Goal: Task Accomplishment & Management: Use online tool/utility

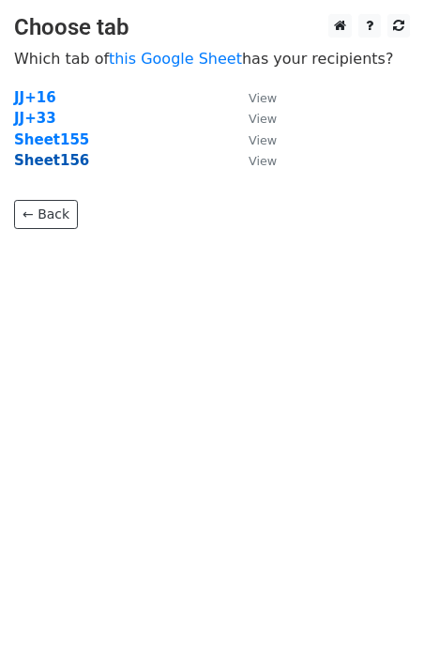
click at [65, 169] on strong "Sheet156" at bounding box center [51, 160] width 75 height 17
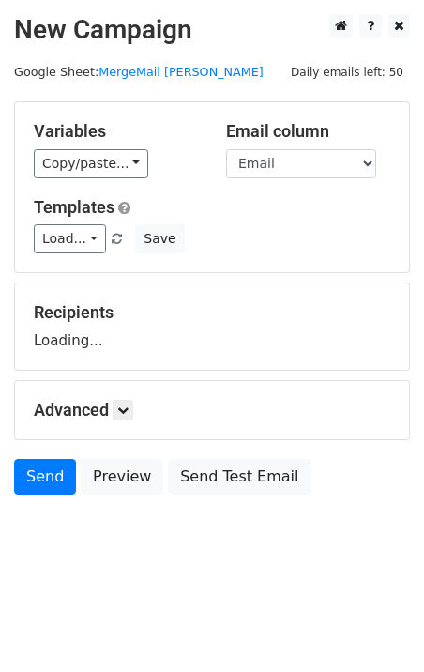
click at [70, 241] on link "Load..." at bounding box center [70, 238] width 72 height 29
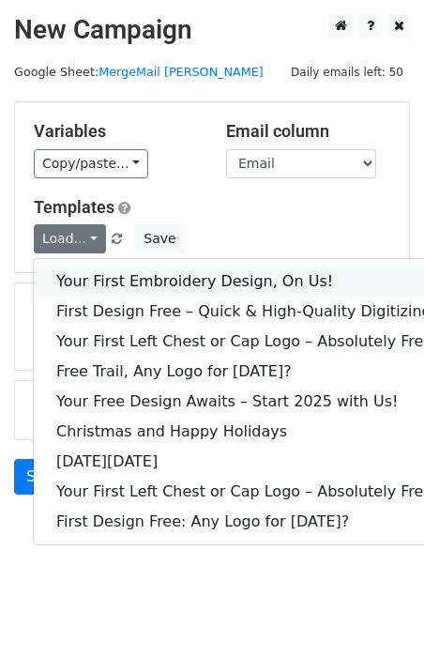
click at [100, 269] on link "Your First Embroidery Design, On Us!" at bounding box center [247, 282] width 426 height 30
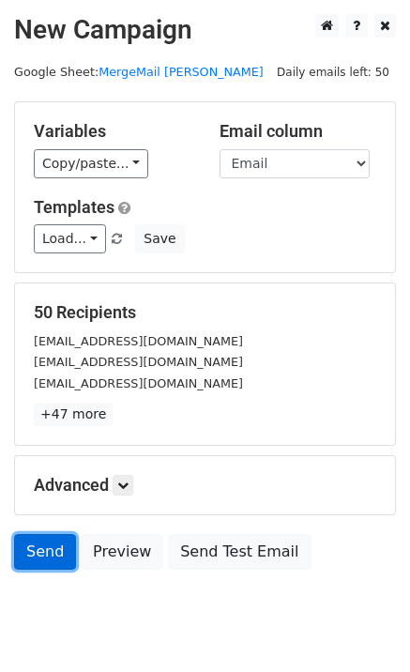
click at [27, 555] on link "Send" at bounding box center [45, 552] width 62 height 36
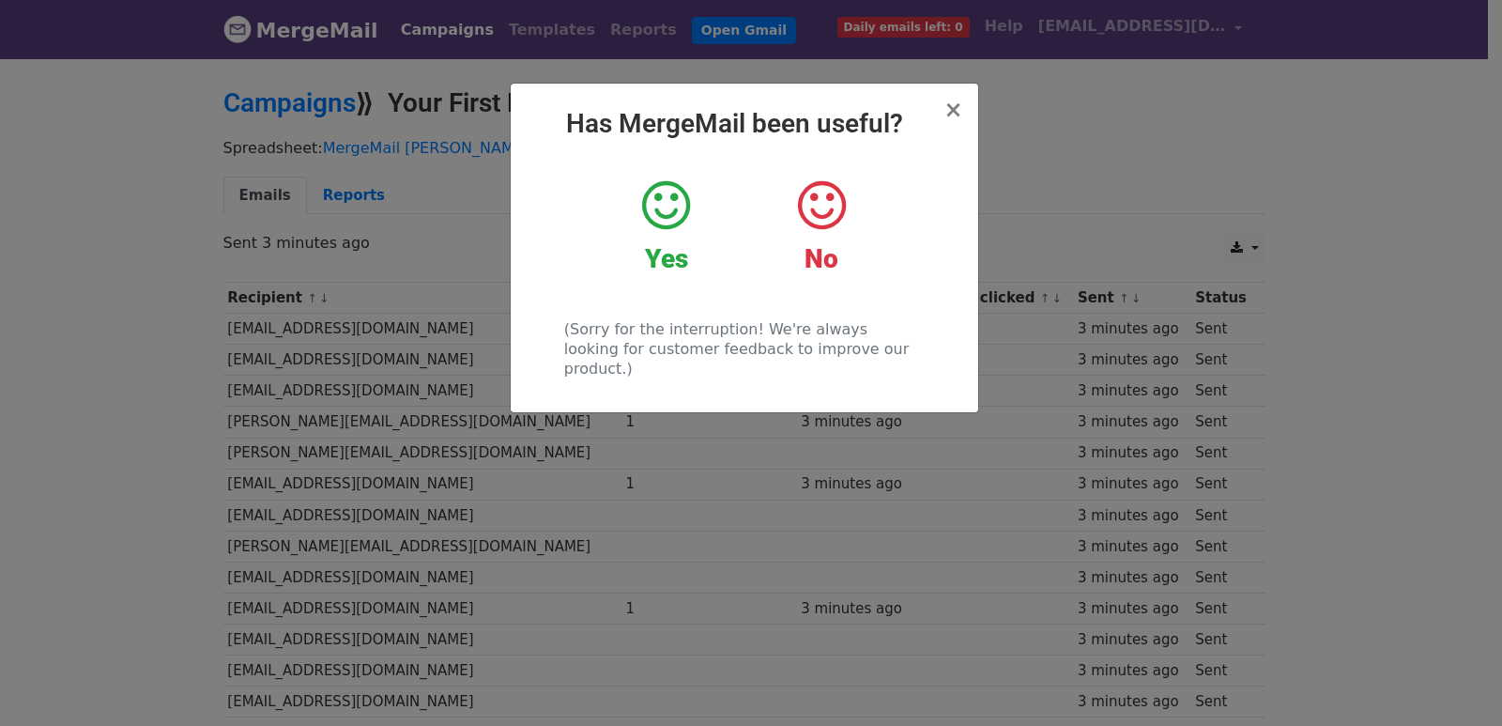
click at [330, 264] on div "× Has MergeMail been useful? Yes No (Sorry for the interruption! We're always l…" at bounding box center [751, 390] width 1502 height 669
click at [330, 264] on div "CSV Excel Sent 3 minutes ago" at bounding box center [744, 252] width 1070 height 39
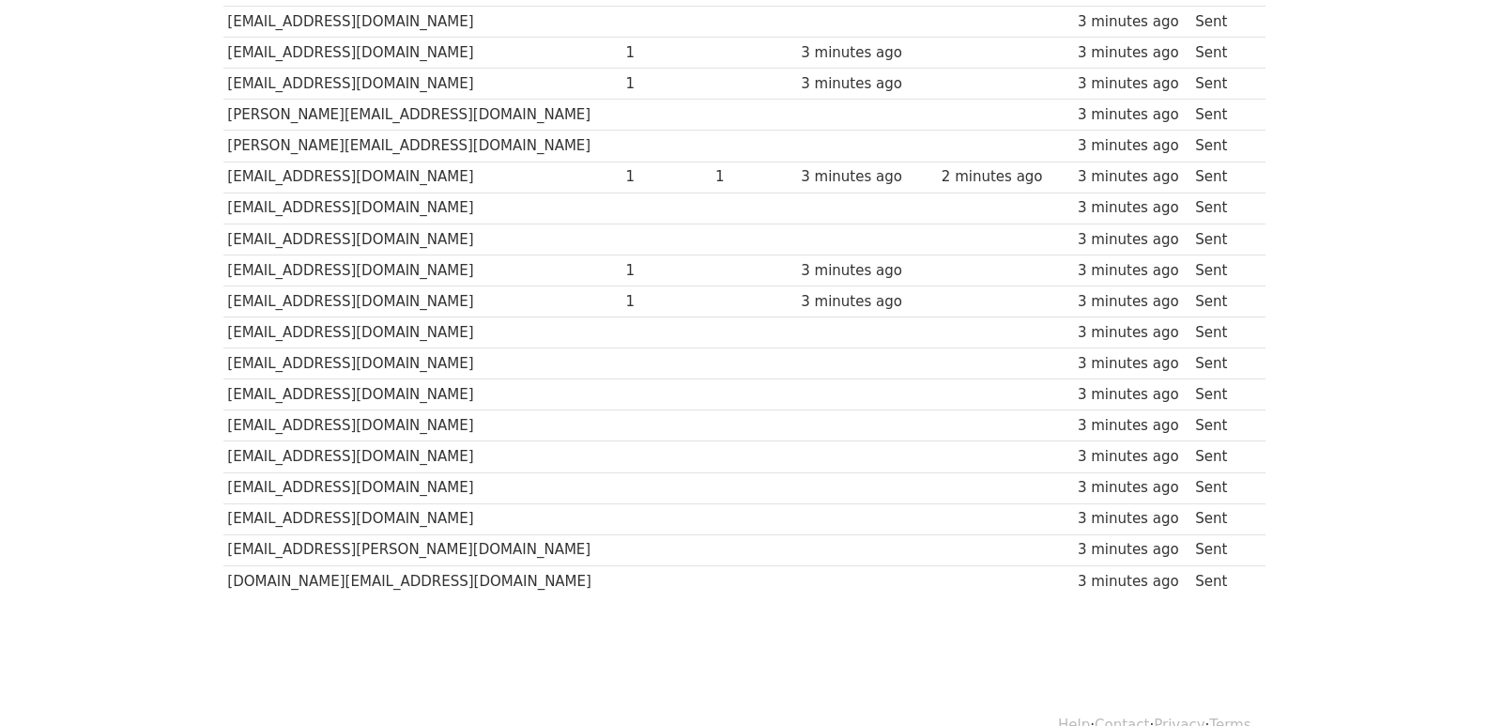
scroll to position [1307, 0]
